Goal: Information Seeking & Learning: Find specific fact

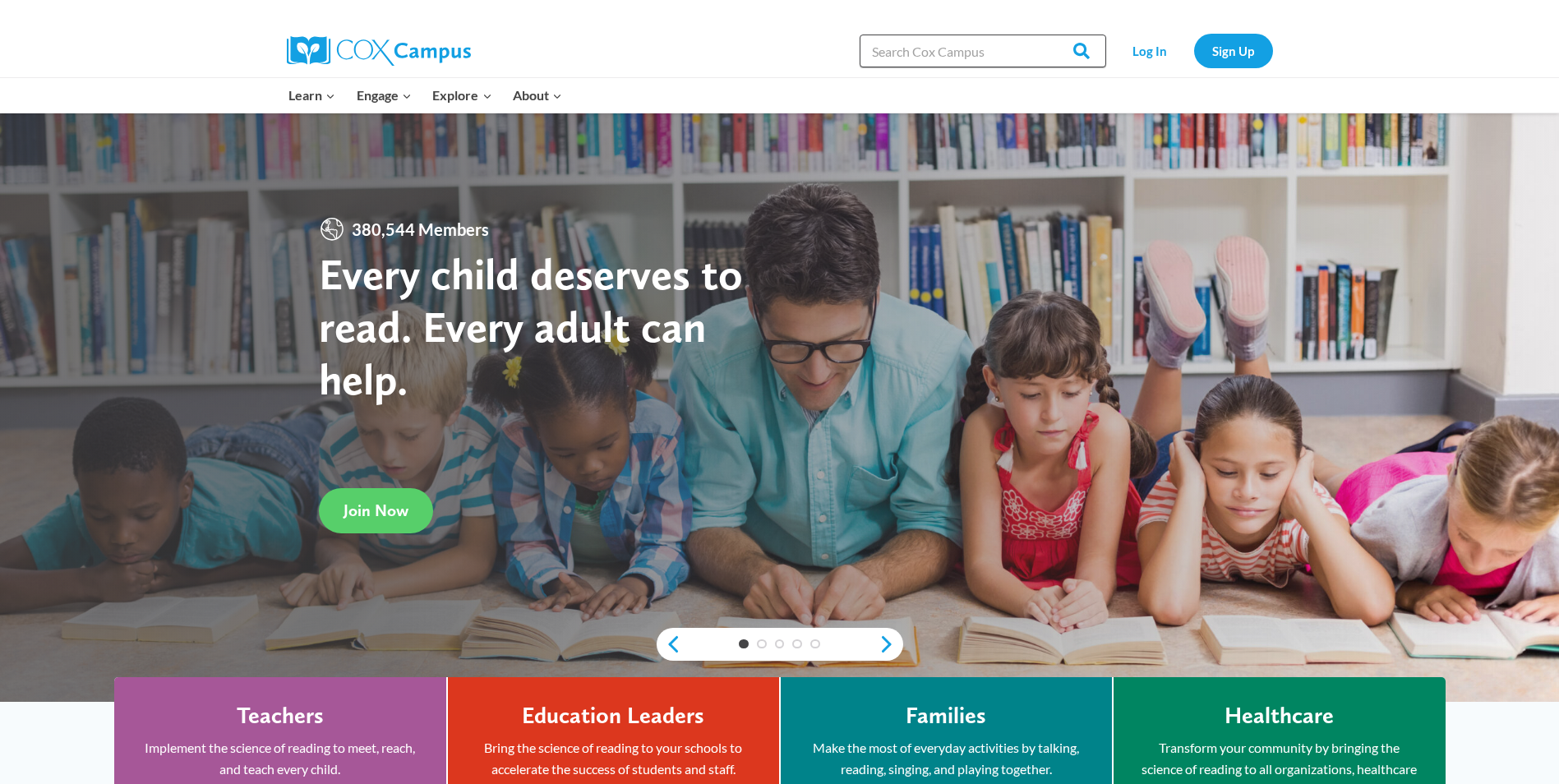
click at [882, 52] on input "Search in [URL][DOMAIN_NAME]" at bounding box center [982, 51] width 246 height 33
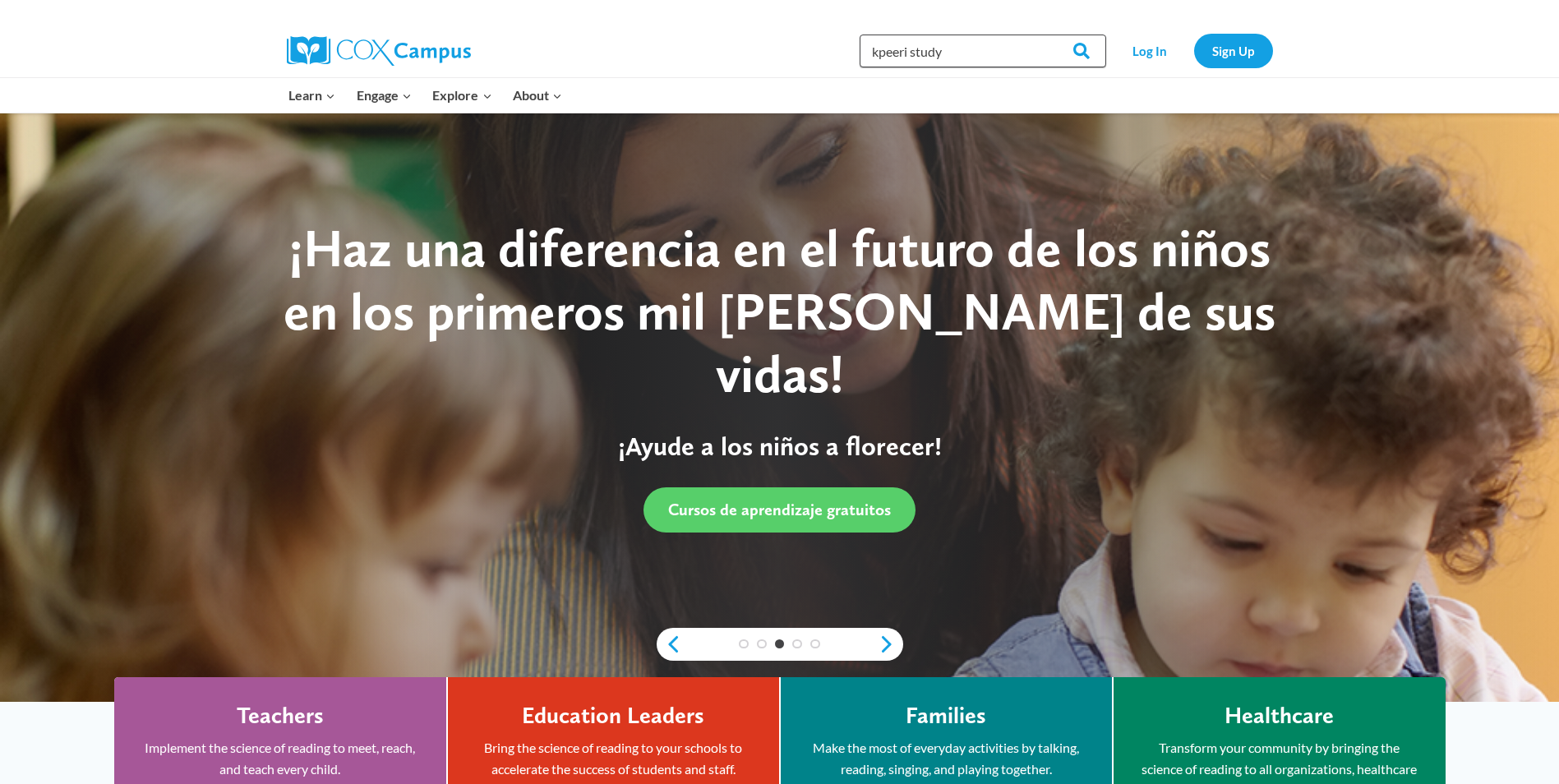
type input "kpeeri study"
click at [1042, 35] on input "Search" at bounding box center [1074, 51] width 65 height 33
click at [889, 640] on link "Next" at bounding box center [890, 644] width 25 height 20
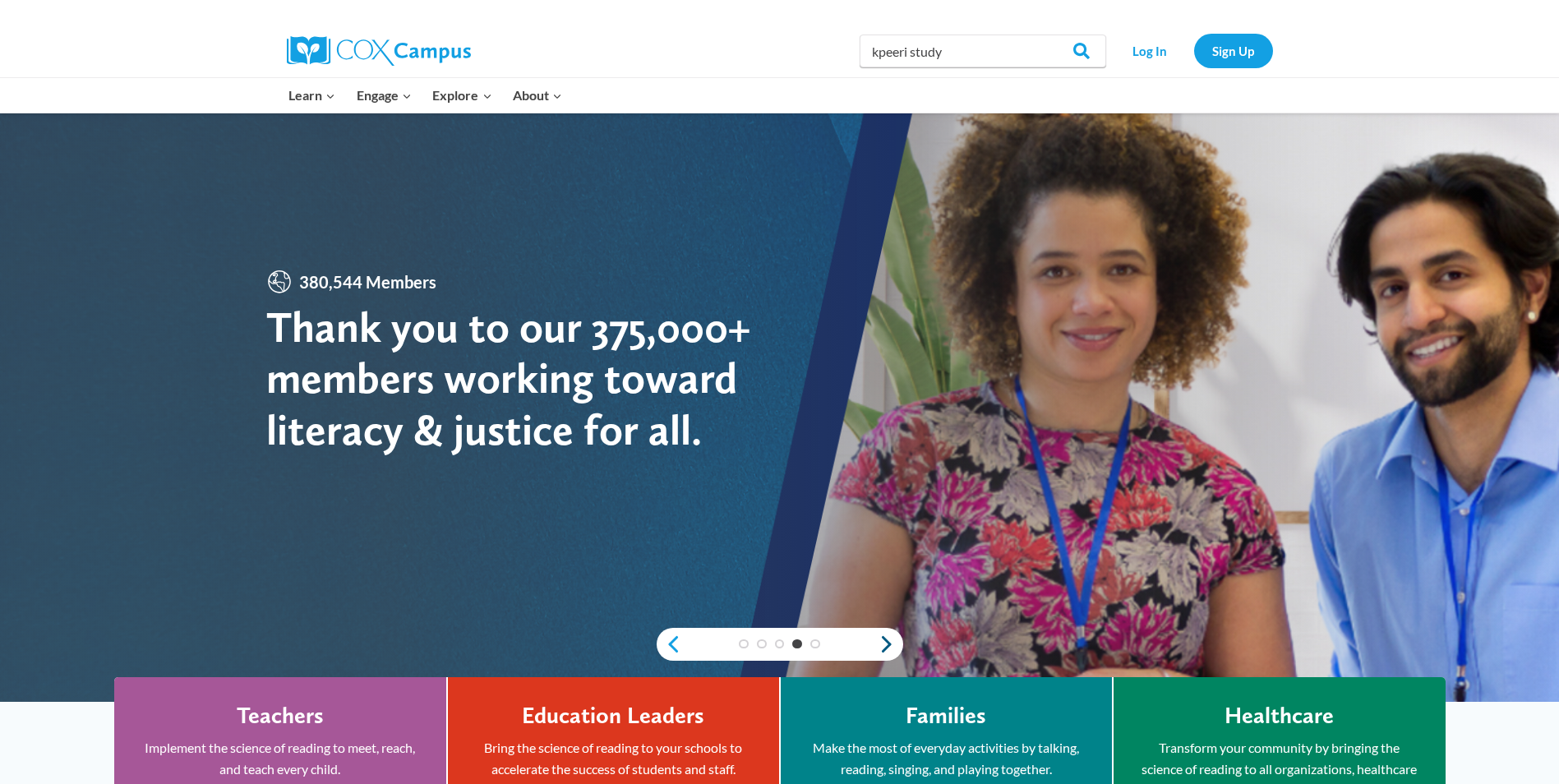
click at [889, 640] on link "Next" at bounding box center [890, 644] width 25 height 20
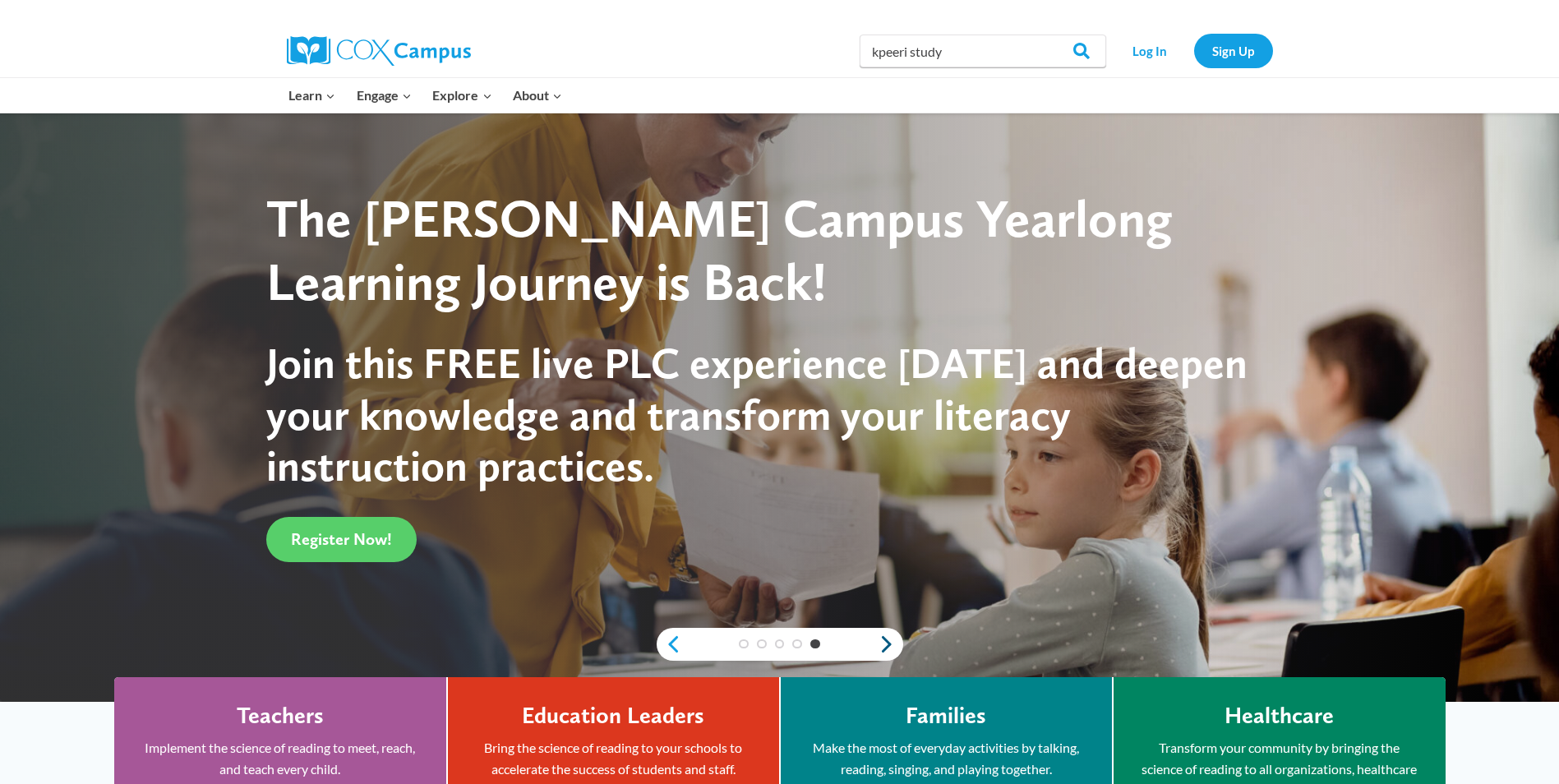
click at [887, 642] on link "Next" at bounding box center [890, 644] width 25 height 20
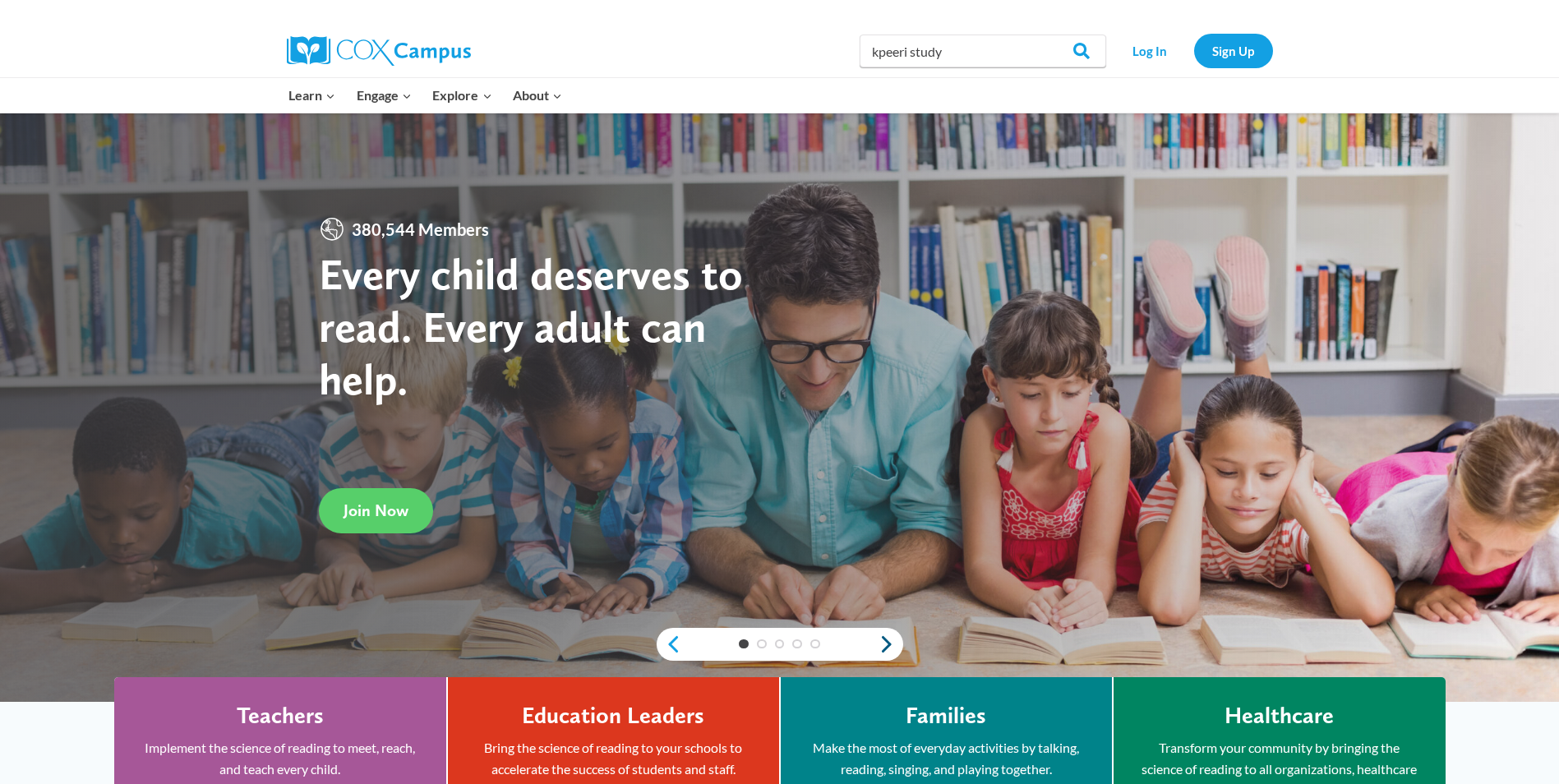
click at [887, 642] on link "Next" at bounding box center [890, 644] width 25 height 20
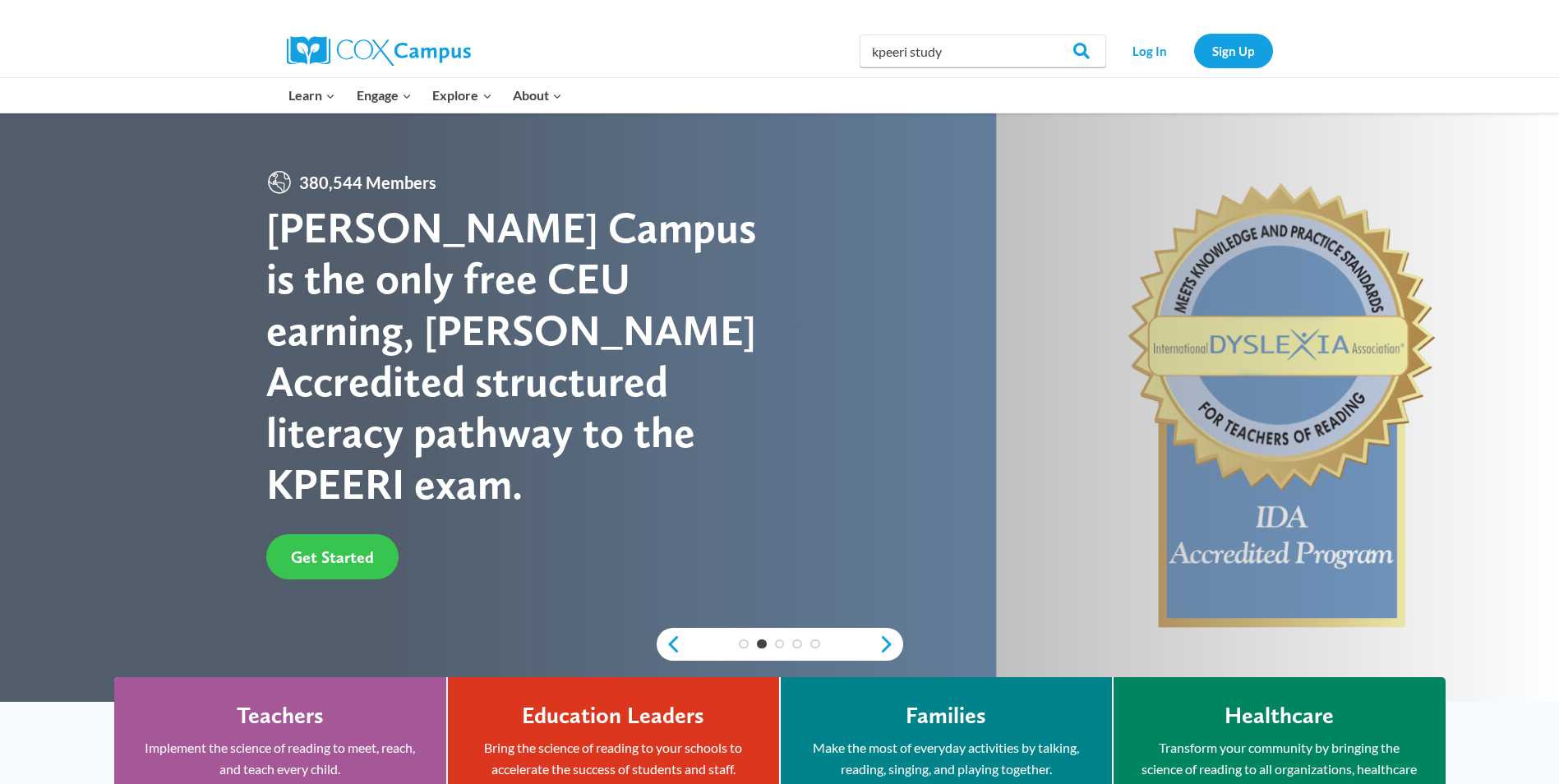
click at [319, 548] on span "Get Started" at bounding box center [332, 558] width 83 height 20
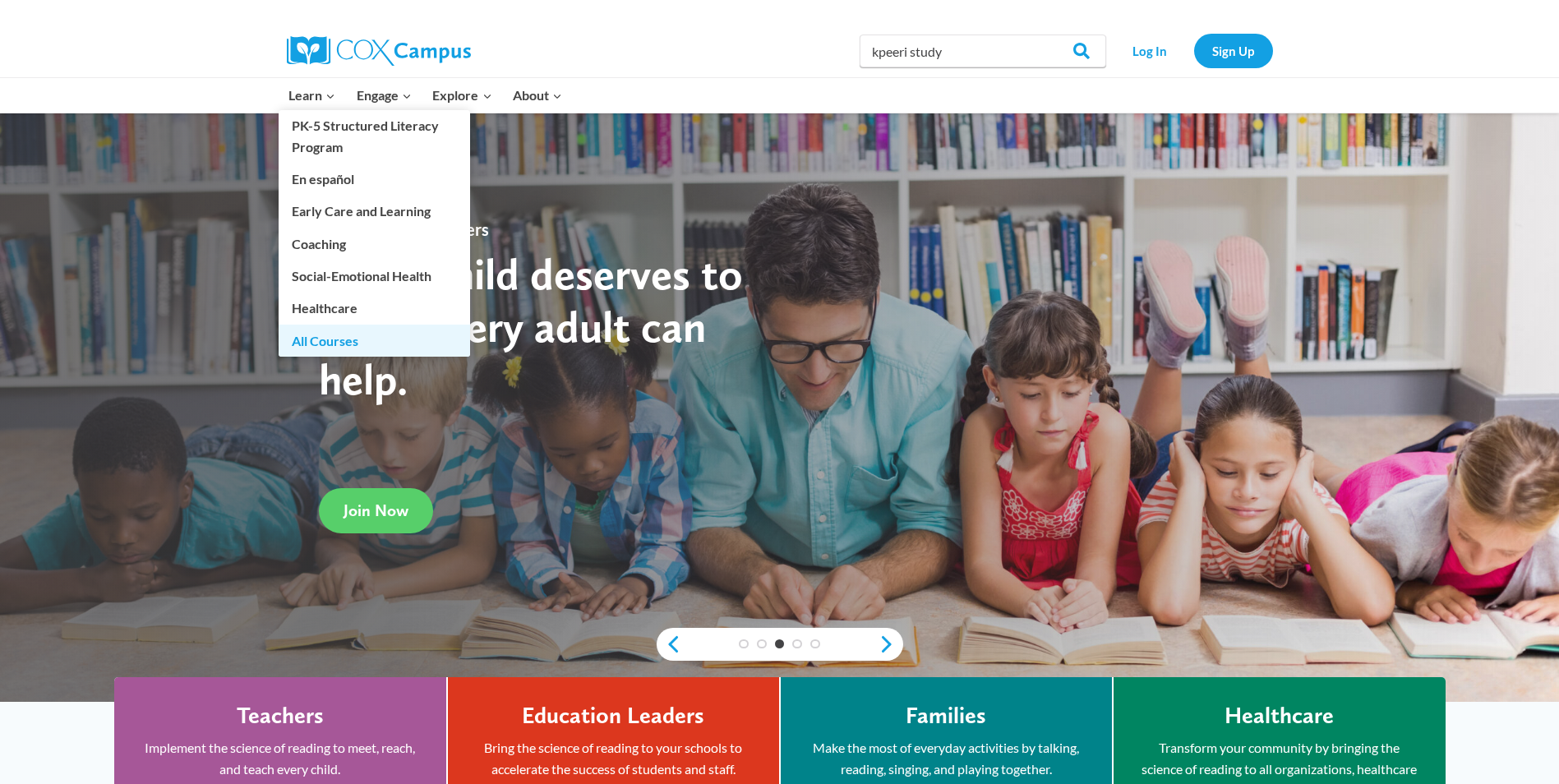
click at [313, 338] on link "All Courses" at bounding box center [374, 340] width 192 height 31
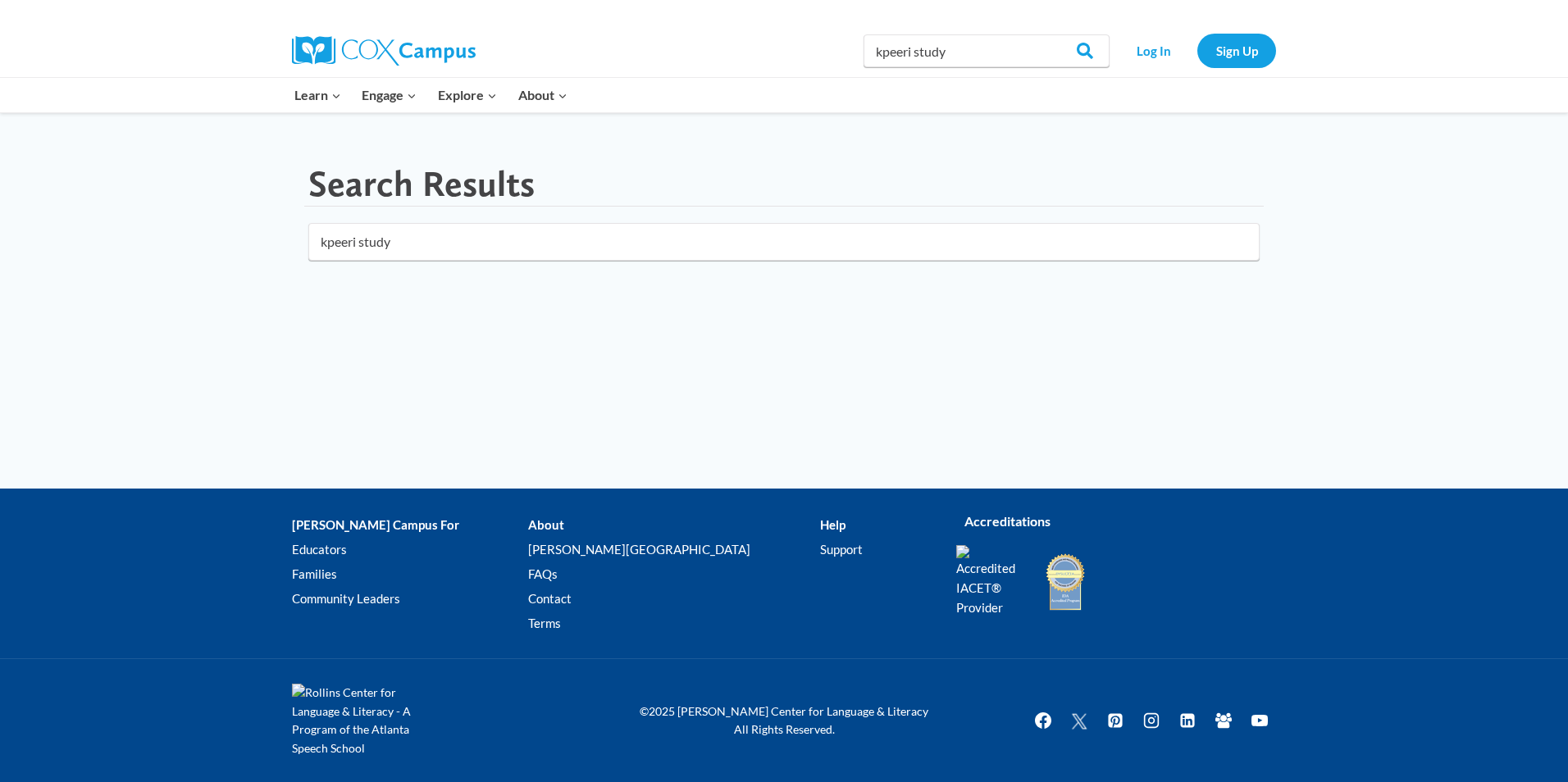
click button "submit" at bounding box center [0, 0] width 0 height 0
click at [1089, 49] on input "Search" at bounding box center [1078, 51] width 64 height 33
click at [13, 1] on div at bounding box center [784, 12] width 1568 height 24
